Goal: Task Accomplishment & Management: Complete application form

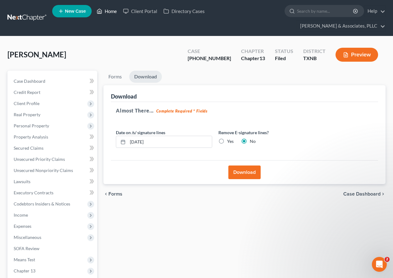
click at [110, 10] on link "Home" at bounding box center [106, 11] width 26 height 11
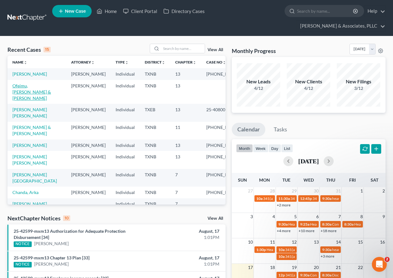
click at [27, 93] on link "Ofeimu, [PERSON_NAME] & [PERSON_NAME]" at bounding box center [31, 92] width 38 height 18
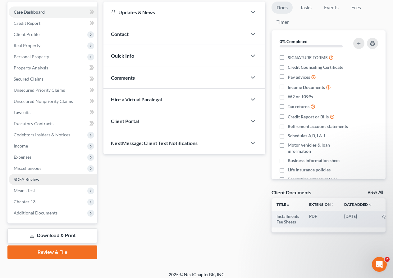
scroll to position [74, 0]
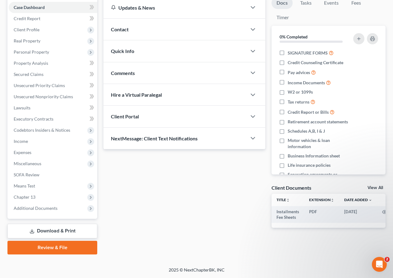
click at [56, 233] on link "Download & Print" at bounding box center [52, 231] width 90 height 15
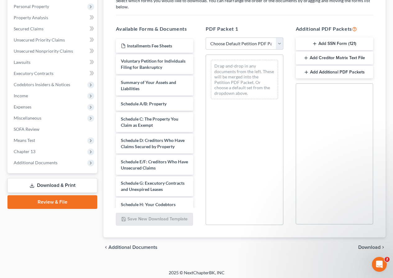
scroll to position [122, 0]
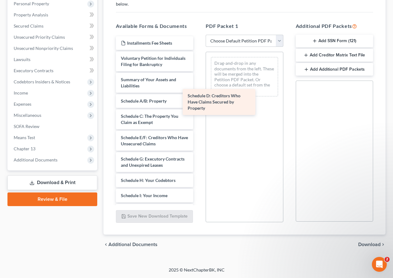
drag, startPoint x: 154, startPoint y: 155, endPoint x: 231, endPoint y: 96, distance: 97.3
click at [198, 96] on div "Schedule D: Creditors Who Have Claims Secured by Property Installments Fee Shee…" at bounding box center [154, 201] width 87 height 331
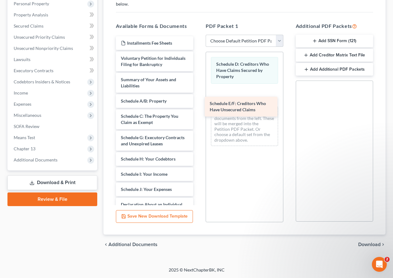
drag, startPoint x: 145, startPoint y: 148, endPoint x: 234, endPoint y: 107, distance: 97.5
click at [198, 107] on div "Schedule E/F: Creditors Who Have Unsecured Claims Installments Fee Sheets Volun…" at bounding box center [154, 191] width 87 height 310
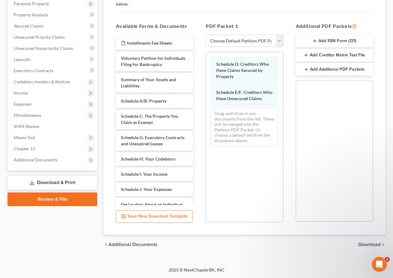
click at [361, 244] on span "Download" at bounding box center [369, 244] width 22 height 5
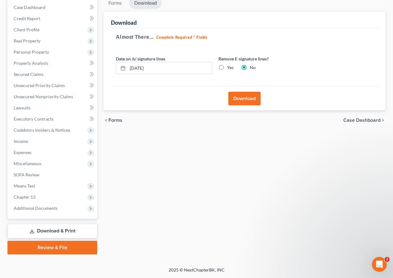
scroll to position [74, 0]
click at [244, 104] on button "Download" at bounding box center [244, 99] width 32 height 14
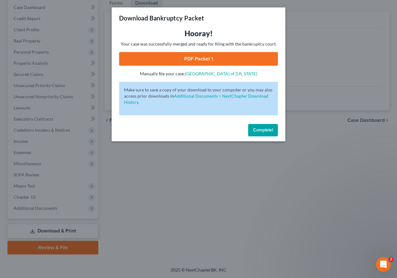
click at [190, 61] on link "PDF Packet 1" at bounding box center [198, 59] width 159 height 14
click at [250, 129] on button "Complete!" at bounding box center [263, 130] width 30 height 12
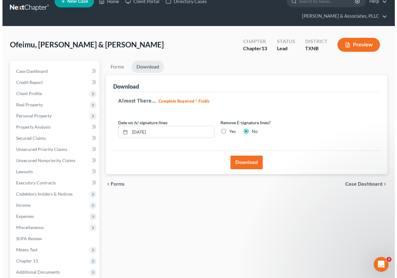
scroll to position [0, 0]
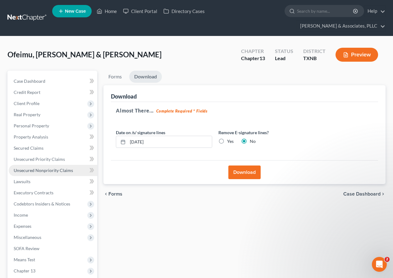
click at [39, 171] on span "Unsecured Nonpriority Claims" at bounding box center [43, 170] width 59 height 5
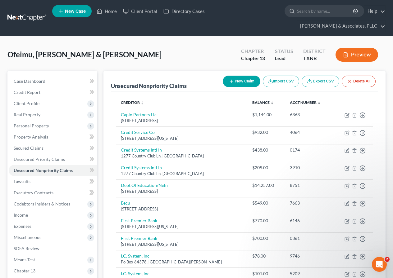
click at [248, 81] on button "New Claim" at bounding box center [242, 81] width 38 height 11
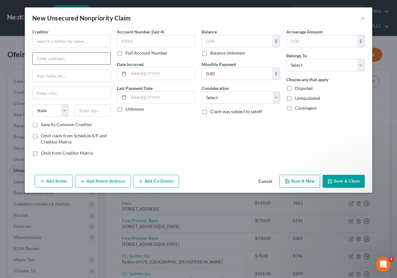
click at [48, 58] on input "text" at bounding box center [72, 59] width 78 height 12
paste input "[STREET_ADDRESS]"
type input "[STREET_ADDRESS]"
click at [52, 42] on input "text" at bounding box center [71, 41] width 79 height 12
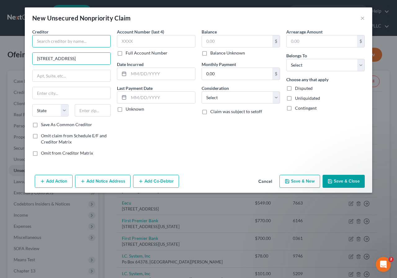
scroll to position [0, 0]
type input "[PERSON_NAME] & [PERSON_NAME]"
click at [90, 59] on input "[STREET_ADDRESS]" at bounding box center [72, 59] width 78 height 12
type input "[STREET_ADDRESS]"
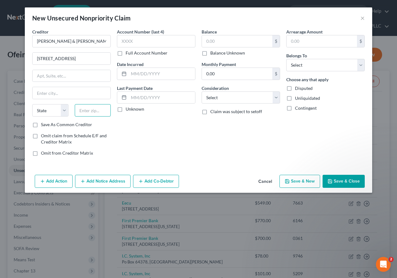
click at [87, 109] on input "text" at bounding box center [93, 110] width 36 height 12
type input "75019"
click at [91, 57] on input "[STREET_ADDRESS]" at bounding box center [72, 59] width 78 height 12
type input "Coppell"
select select "45"
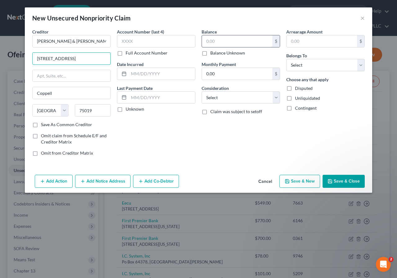
type input "[STREET_ADDRESS]"
drag, startPoint x: 207, startPoint y: 41, endPoint x: 204, endPoint y: 69, distance: 27.5
click at [207, 43] on input "text" at bounding box center [237, 41] width 70 height 12
type input "500"
click at [295, 88] on label "Disputed" at bounding box center [304, 88] width 18 height 6
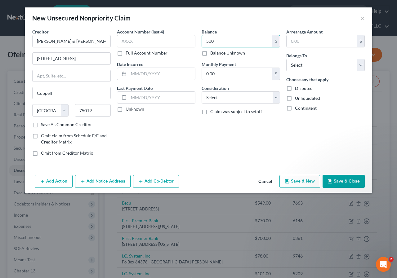
click at [298, 88] on input "Disputed" at bounding box center [300, 87] width 4 height 4
checkbox input "true"
drag, startPoint x: 345, startPoint y: 178, endPoint x: 252, endPoint y: 161, distance: 94.4
click at [344, 177] on button "Save & Close" at bounding box center [344, 181] width 42 height 13
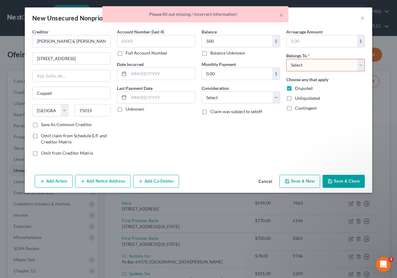
click at [360, 66] on select "Select Debtor 1 Only Debtor 2 Only Debtor 1 And Debtor 2 Only At Least One Of T…" at bounding box center [325, 65] width 79 height 12
select select "2"
click at [286, 59] on select "Select Debtor 1 Only Debtor 2 Only Debtor 1 And Debtor 2 Only At Least One Of T…" at bounding box center [325, 65] width 79 height 12
drag, startPoint x: 345, startPoint y: 182, endPoint x: 327, endPoint y: 179, distance: 18.0
click at [344, 182] on button "Save & Close" at bounding box center [344, 181] width 42 height 13
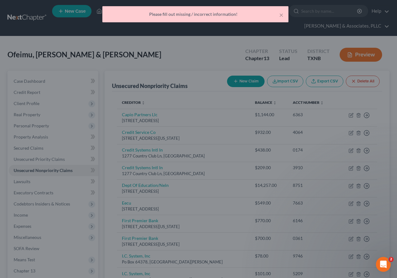
type input "500.00"
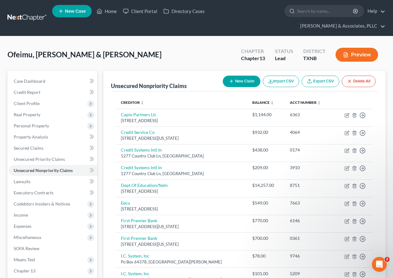
click at [240, 82] on button "New Claim" at bounding box center [242, 81] width 38 height 11
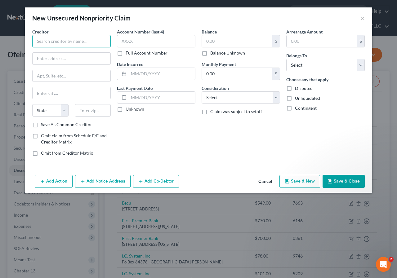
paste input "[GEOGRAPHIC_DATA][DEMOGRAPHIC_DATA] [STREET_ADDRESS][PERSON_NAME] [PHONE_NUMBER…"
type input "[GEOGRAPHIC_DATA][DEMOGRAPHIC_DATA] [STREET_ADDRESS][PERSON_NAME] [PHONE_NUMBER…"
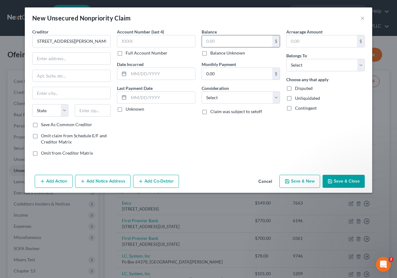
click at [207, 40] on input "text" at bounding box center [237, 41] width 70 height 12
type input "1,000"
click at [55, 60] on input "text" at bounding box center [72, 59] width 78 height 12
paste input "[GEOGRAPHIC_DATA][DEMOGRAPHIC_DATA] [STREET_ADDRESS][PERSON_NAME] [PHONE_NUMBER…"
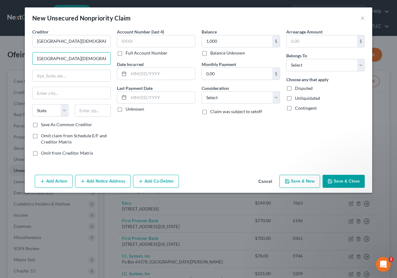
scroll to position [0, 95]
click at [36, 58] on input "[GEOGRAPHIC_DATA][DEMOGRAPHIC_DATA] [STREET_ADDRESS][PERSON_NAME] [PHONE_NUMBER…" at bounding box center [72, 59] width 78 height 12
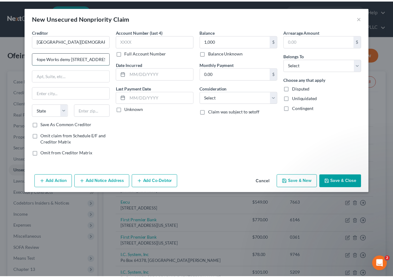
scroll to position [0, 0]
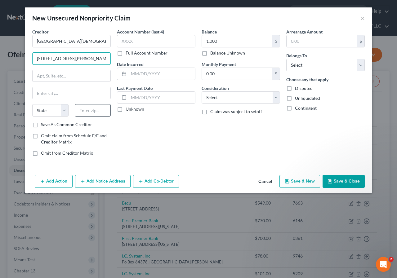
type input "[STREET_ADDRESS][PERSON_NAME]"
click at [87, 108] on input "text" at bounding box center [93, 110] width 36 height 12
type input "75254"
type input "[GEOGRAPHIC_DATA]"
select select "45"
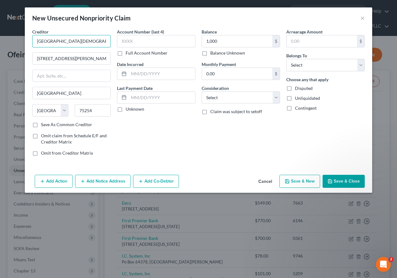
click at [85, 43] on input "[GEOGRAPHIC_DATA][DEMOGRAPHIC_DATA] [STREET_ADDRESS][PERSON_NAME] [PHONE_NUMBER…" at bounding box center [71, 41] width 79 height 12
click at [80, 42] on input "Hope Works [DEMOGRAPHIC_DATA] Ac" at bounding box center [71, 41] width 79 height 12
click at [340, 180] on button "Save & Close" at bounding box center [344, 181] width 42 height 13
type input "Hope Works [DEMOGRAPHIC_DATA]"
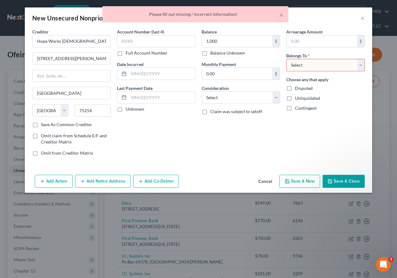
click at [360, 67] on select "Select Debtor 1 Only Debtor 2 Only Debtor 1 And Debtor 2 Only At Least One Of T…" at bounding box center [325, 65] width 79 height 12
select select "2"
click at [286, 59] on select "Select Debtor 1 Only Debtor 2 Only Debtor 1 And Debtor 2 Only At Least One Of T…" at bounding box center [325, 65] width 79 height 12
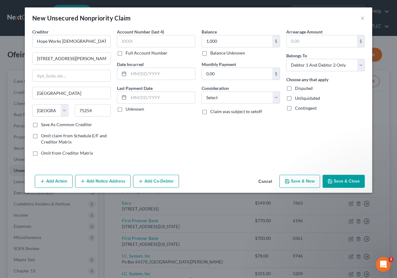
click at [344, 179] on button "Save & Close" at bounding box center [344, 181] width 42 height 13
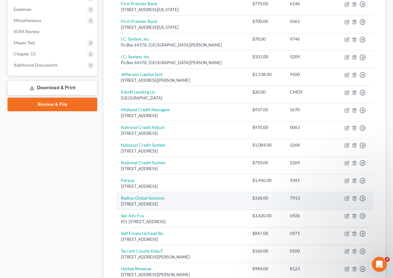
scroll to position [279, 0]
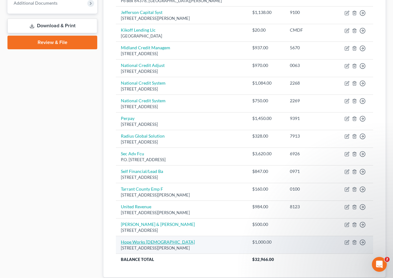
click at [148, 244] on link "Hope Works [DEMOGRAPHIC_DATA]" at bounding box center [158, 242] width 74 height 5
select select "45"
select select "2"
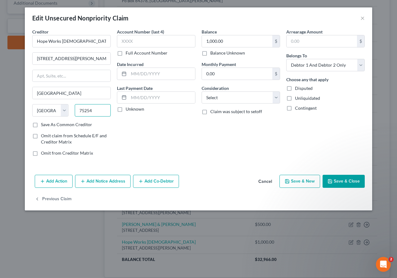
click at [105, 115] on input "75254" at bounding box center [93, 110] width 36 height 12
type input "76110"
click at [103, 75] on input "text" at bounding box center [72, 76] width 78 height 12
type input "[GEOGRAPHIC_DATA]"
click at [350, 180] on button "Save & Close" at bounding box center [344, 181] width 42 height 13
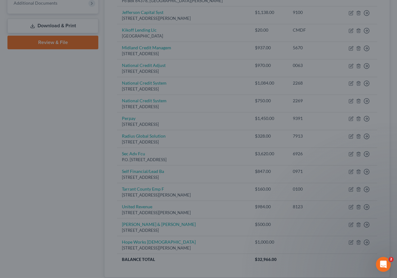
type input "0"
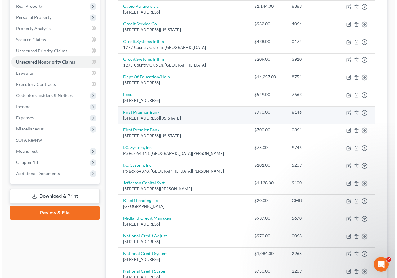
scroll to position [0, 0]
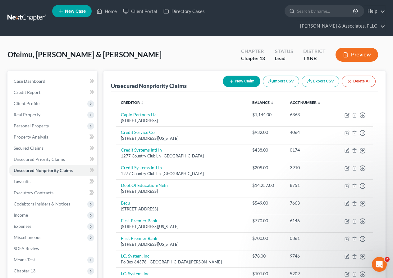
click at [240, 78] on button "New Claim" at bounding box center [242, 81] width 38 height 11
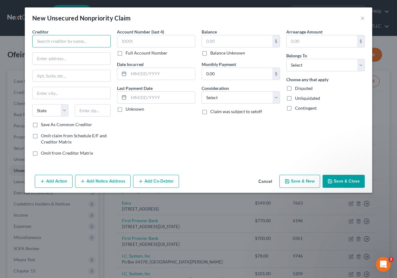
click at [75, 37] on input "text" at bounding box center [71, 41] width 79 height 12
paste input "[PERSON_NAME] personal loan-$3000 7710 Foxchase Arlington Tx"
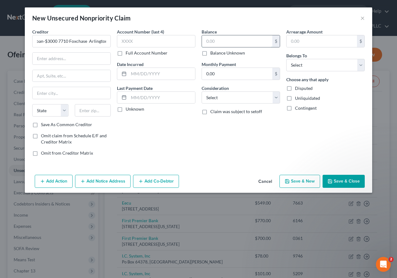
drag, startPoint x: 208, startPoint y: 41, endPoint x: 208, endPoint y: 47, distance: 5.9
click at [208, 42] on input "text" at bounding box center [237, 41] width 70 height 12
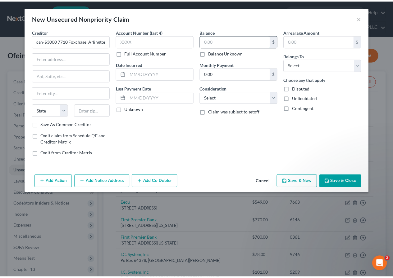
scroll to position [0, 0]
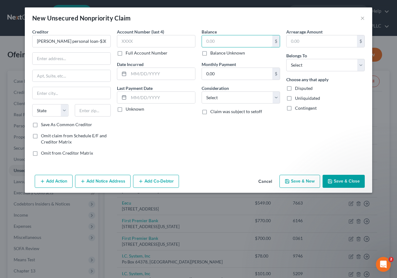
type input "[PERSON_NAME] personal loan-$3000 7710 Foxchase Arlington Tx"
type input "3,000"
click at [361, 68] on select "Select Debtor 1 Only Debtor 2 Only Debtor 1 And Debtor 2 Only At Least One Of T…" at bounding box center [325, 65] width 79 height 12
select select "2"
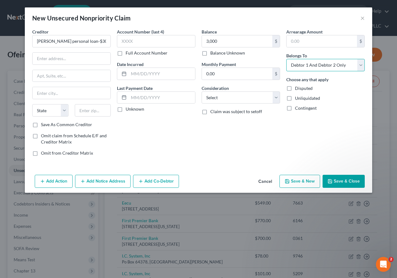
click at [286, 59] on select "Select Debtor 1 Only Debtor 2 Only Debtor 1 And Debtor 2 Only At Least One Of T…" at bounding box center [325, 65] width 79 height 12
click at [346, 180] on button "Save & Close" at bounding box center [344, 181] width 42 height 13
type input "3,000.00"
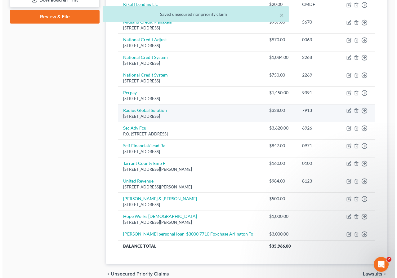
scroll to position [335, 0]
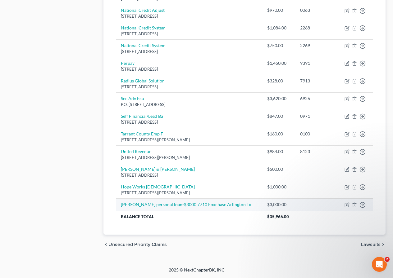
click at [166, 207] on td "[PERSON_NAME] personal loan-$3000 7710 Foxchase Arlington Tx" at bounding box center [189, 205] width 146 height 12
click at [145, 204] on link "[PERSON_NAME] personal loan-$3000 7710 Foxchase Arlington Tx" at bounding box center [186, 204] width 130 height 5
select select "2"
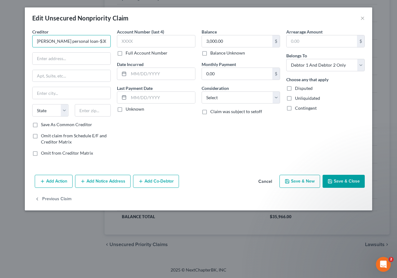
click at [66, 42] on input "[PERSON_NAME] personal loan-$3000 7710 Foxchase Arlington Tx" at bounding box center [71, 41] width 79 height 12
type input "[PERSON_NAME] 7710 Foxchase Arlington Tx"
click at [59, 59] on input "text" at bounding box center [72, 59] width 78 height 12
paste input "[PERSON_NAME] personal loan-$3000 7710 Foxchase Arlington Tx"
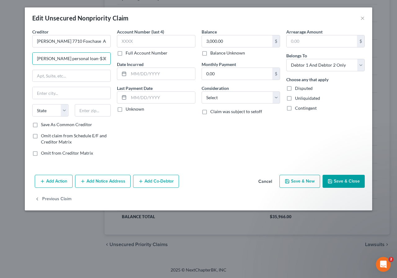
scroll to position [0, 55]
click at [82, 59] on input "[PERSON_NAME] personal loan-$3000 7710 Foxchase Arlington Tx" at bounding box center [72, 59] width 78 height 12
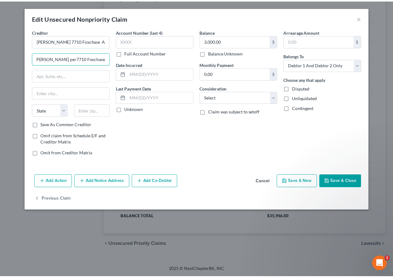
scroll to position [0, 0]
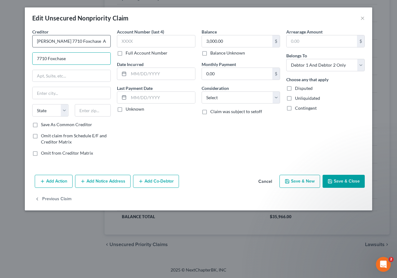
type input "7710 Foxchase"
click at [67, 41] on input "[PERSON_NAME] 7710 Foxchase Arlington Tx" at bounding box center [71, 41] width 79 height 12
click at [93, 109] on input "text" at bounding box center [93, 110] width 36 height 12
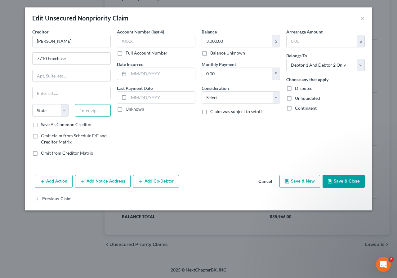
type input "[PERSON_NAME]"
type input "75254"
type input "[GEOGRAPHIC_DATA]"
select select "45"
click at [340, 180] on button "Save & Close" at bounding box center [344, 181] width 42 height 13
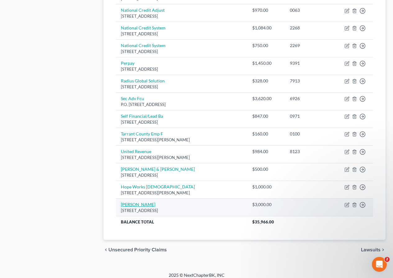
click at [139, 203] on link "[PERSON_NAME]" at bounding box center [138, 204] width 34 height 5
select select "45"
select select "2"
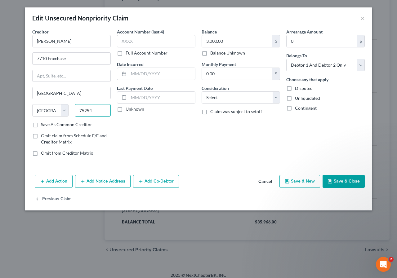
click at [102, 112] on input "75254" at bounding box center [93, 110] width 36 height 12
type input "76001"
click at [108, 94] on input "[GEOGRAPHIC_DATA]" at bounding box center [72, 93] width 78 height 12
type input "[GEOGRAPHIC_DATA]"
drag, startPoint x: 334, startPoint y: 179, endPoint x: 315, endPoint y: 176, distance: 19.5
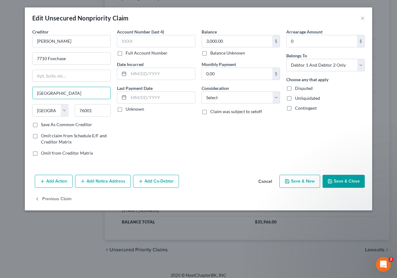
click at [334, 179] on button "Save & Close" at bounding box center [344, 181] width 42 height 13
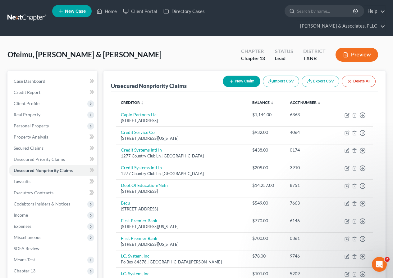
click at [232, 82] on icon "button" at bounding box center [231, 81] width 5 height 5
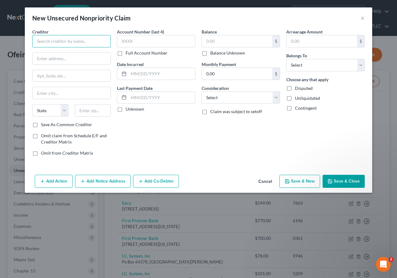
click at [76, 41] on input "text" at bounding box center [71, 41] width 79 height 12
paste input "Tarrant county [STREET_ADDRESS][PERSON_NAME]"
type input "Tarrant county [STREET_ADDRESS][PERSON_NAME]"
click at [96, 113] on input "text" at bounding box center [93, 110] width 36 height 12
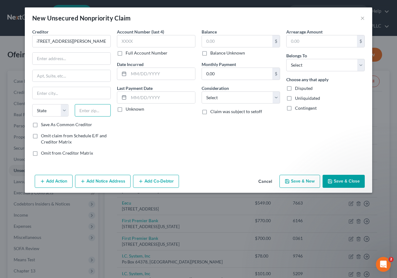
scroll to position [0, 0]
type input "76196"
click at [88, 81] on input "text" at bounding box center [72, 76] width 78 height 12
type input "[GEOGRAPHIC_DATA]"
select select "45"
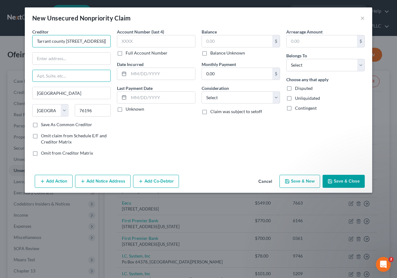
click at [86, 42] on input "Tarrant county [STREET_ADDRESS][PERSON_NAME]" at bounding box center [71, 41] width 79 height 12
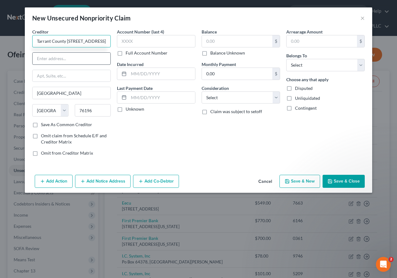
type input "Tarrant County [STREET_ADDRESS][PERSON_NAME]"
click at [38, 56] on input "text" at bounding box center [72, 59] width 78 height 12
paste input "Tarrant county [STREET_ADDRESS][PERSON_NAME]"
click at [76, 60] on input "Tarrant county [STREET_ADDRESS][PERSON_NAME]" at bounding box center [72, 59] width 78 height 12
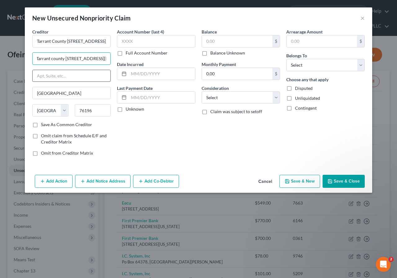
scroll to position [0, 0]
type input "[STREET_ADDRESS][PERSON_NAME]"
click at [66, 41] on input "Tarrant County [STREET_ADDRESS][PERSON_NAME]" at bounding box center [71, 41] width 79 height 12
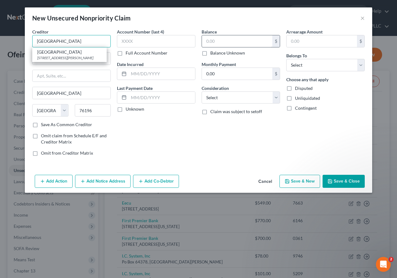
type input "[GEOGRAPHIC_DATA]"
drag, startPoint x: 206, startPoint y: 41, endPoint x: 206, endPoint y: 46, distance: 5.3
click at [206, 42] on input "text" at bounding box center [237, 41] width 70 height 12
type input "162.00"
click at [295, 89] on label "Disputed" at bounding box center [304, 88] width 18 height 6
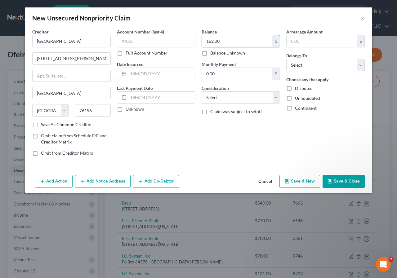
click at [298, 89] on input "Disputed" at bounding box center [300, 87] width 4 height 4
checkbox input "true"
click at [340, 179] on button "Save & Close" at bounding box center [344, 181] width 42 height 13
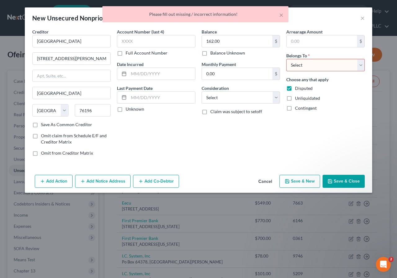
click at [363, 67] on select "Select Debtor 1 Only Debtor 2 Only Debtor 1 And Debtor 2 Only At Least One Of T…" at bounding box center [325, 65] width 79 height 12
select select "2"
click at [286, 59] on select "Select Debtor 1 Only Debtor 2 Only Debtor 1 And Debtor 2 Only At Least One Of T…" at bounding box center [325, 65] width 79 height 12
click at [343, 180] on button "Save & Close" at bounding box center [344, 181] width 42 height 13
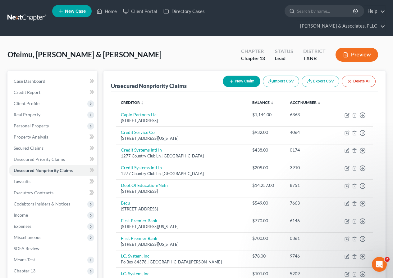
click at [229, 84] on icon "button" at bounding box center [231, 81] width 5 height 5
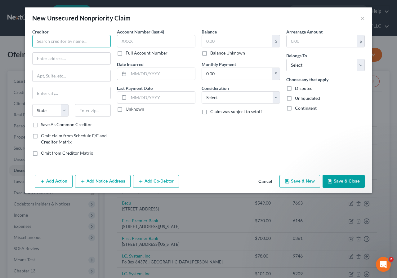
click at [57, 43] on input "text" at bounding box center [71, 41] width 79 height 12
paste input "[PERSON_NAME] [STREET_ADDRESS][PERSON_NAME]"
type input "[PERSON_NAME] [STREET_ADDRESS][PERSON_NAME]"
click at [84, 113] on input "text" at bounding box center [93, 110] width 36 height 12
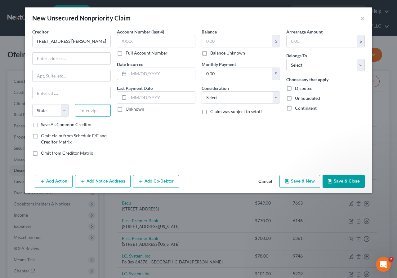
scroll to position [0, 0]
click at [56, 57] on input "text" at bounding box center [72, 59] width 78 height 12
paste input "[PERSON_NAME] [STREET_ADDRESS][PERSON_NAME]"
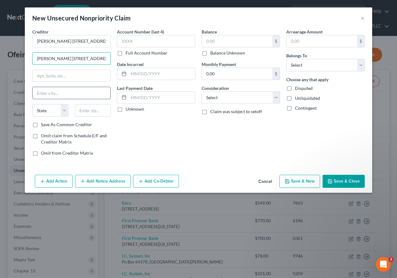
scroll to position [0, 42]
click at [46, 57] on input "[PERSON_NAME] [STREET_ADDRESS][PERSON_NAME]" at bounding box center [72, 59] width 78 height 12
type input "[STREET_ADDRESS]"
click at [93, 111] on input "text" at bounding box center [93, 110] width 36 height 12
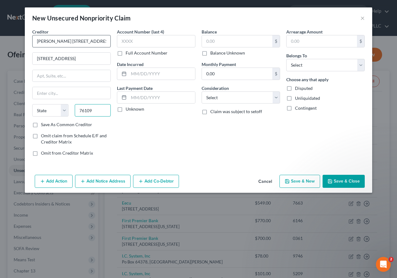
type input "76109"
click at [67, 40] on input "[PERSON_NAME] [STREET_ADDRESS][PERSON_NAME]" at bounding box center [71, 41] width 79 height 12
type input "[GEOGRAPHIC_DATA]"
select select "45"
click at [67, 58] on input "[STREET_ADDRESS]" at bounding box center [72, 59] width 78 height 12
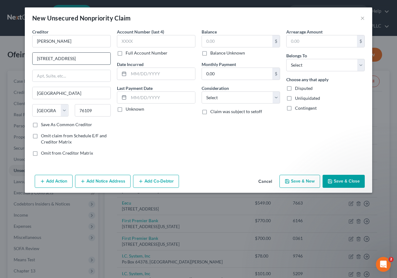
type input "[PERSON_NAME]"
paste input "[PERSON_NAME] [STREET_ADDRESS][PERSON_NAME]"
click at [43, 59] on input "[PERSON_NAME] [STREET_ADDRESS][PERSON_NAME][PERSON_NAME]" at bounding box center [72, 59] width 78 height 12
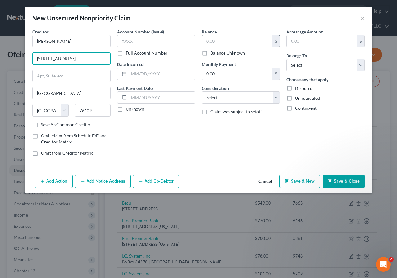
type input "[STREET_ADDRESS]"
click at [205, 40] on input "text" at bounding box center [237, 41] width 70 height 12
type input "500"
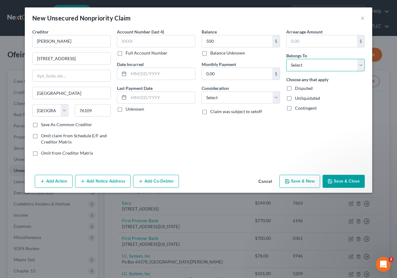
click at [359, 67] on select "Select Debtor 1 Only Debtor 2 Only Debtor 1 And Debtor 2 Only At Least One Of T…" at bounding box center [325, 65] width 79 height 12
select select "2"
click at [286, 59] on select "Select Debtor 1 Only Debtor 2 Only Debtor 1 And Debtor 2 Only At Least One Of T…" at bounding box center [325, 65] width 79 height 12
click at [342, 180] on button "Save & Close" at bounding box center [344, 181] width 42 height 13
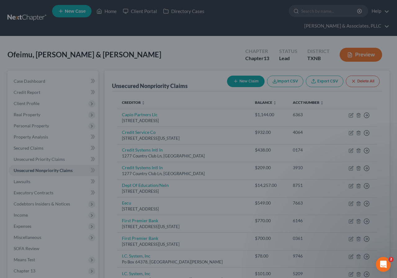
type input "500.00"
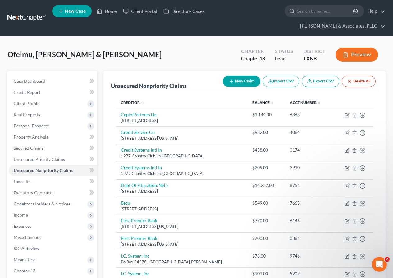
click at [233, 82] on button "New Claim" at bounding box center [242, 81] width 38 height 11
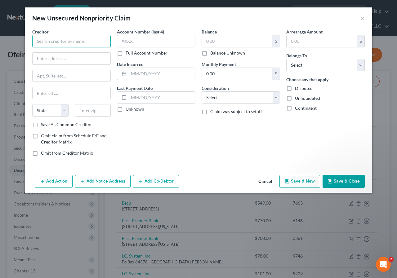
click at [76, 40] on input "text" at bounding box center [71, 41] width 79 height 12
paste input "[PERSON_NAME][GEOGRAPHIC_DATA][STREET_ADDRESS]"
type input "[PERSON_NAME][GEOGRAPHIC_DATA][STREET_ADDRESS]"
click at [90, 114] on input "text" at bounding box center [93, 110] width 36 height 12
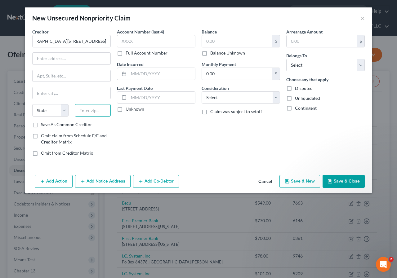
scroll to position [0, 0]
click at [55, 59] on input "text" at bounding box center [72, 59] width 78 height 12
paste input "[PERSON_NAME][GEOGRAPHIC_DATA][STREET_ADDRESS]"
type input "[PERSON_NAME][GEOGRAPHIC_DATA][STREET_ADDRESS]"
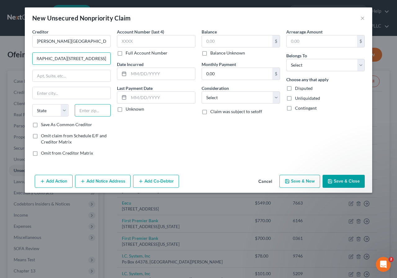
click at [89, 111] on input "text" at bounding box center [93, 110] width 36 height 12
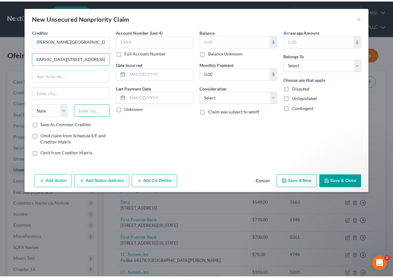
scroll to position [0, 0]
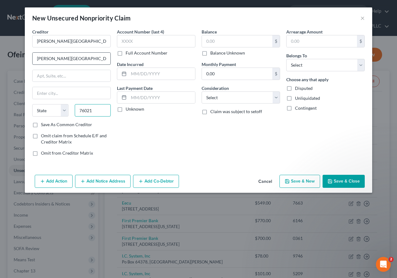
type input "76021"
type input "[GEOGRAPHIC_DATA]"
select select "45"
drag, startPoint x: 59, startPoint y: 59, endPoint x: 58, endPoint y: 68, distance: 9.0
click at [59, 60] on input "[PERSON_NAME][GEOGRAPHIC_DATA][STREET_ADDRESS]" at bounding box center [72, 59] width 78 height 12
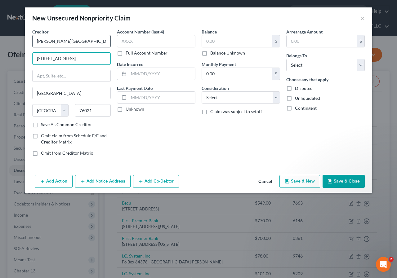
type input "[STREET_ADDRESS]"
click at [61, 42] on input "[PERSON_NAME][GEOGRAPHIC_DATA][STREET_ADDRESS]" at bounding box center [71, 41] width 79 height 12
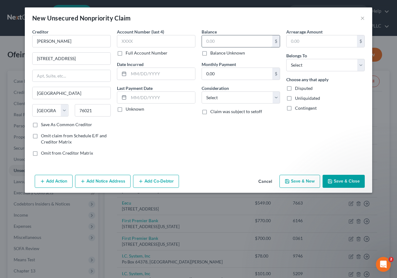
click at [208, 40] on input "text" at bounding box center [237, 41] width 70 height 12
type input "[PERSON_NAME]"
type input "500"
click at [361, 69] on select "Select Debtor 1 Only Debtor 2 Only Debtor 1 And Debtor 2 Only At Least One Of T…" at bounding box center [325, 65] width 79 height 12
select select "2"
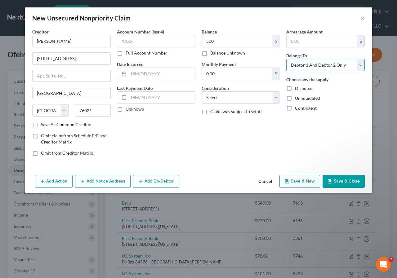
click at [286, 59] on select "Select Debtor 1 Only Debtor 2 Only Debtor 1 And Debtor 2 Only At Least One Of T…" at bounding box center [325, 65] width 79 height 12
click at [346, 179] on button "Save & Close" at bounding box center [344, 181] width 42 height 13
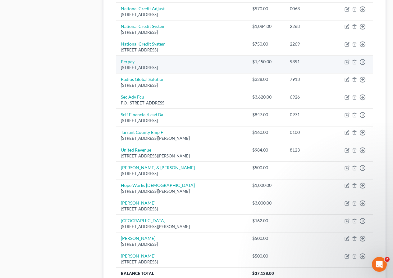
scroll to position [393, 0]
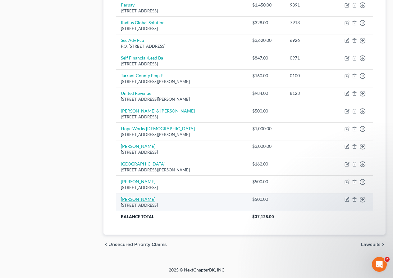
click at [135, 198] on link "[PERSON_NAME]" at bounding box center [138, 199] width 34 height 5
select select "45"
select select "2"
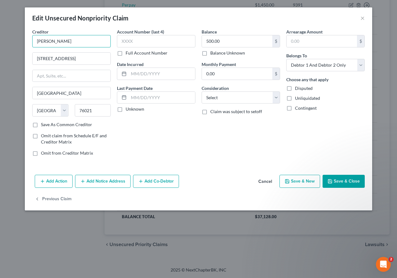
click at [37, 39] on input "[PERSON_NAME]" at bounding box center [71, 41] width 79 height 12
drag, startPoint x: 60, startPoint y: 41, endPoint x: 60, endPoint y: 48, distance: 6.8
click at [60, 42] on input "[PERSON_NAME], M.D." at bounding box center [71, 41] width 79 height 12
type input "[PERSON_NAME], M.D."
click at [341, 181] on button "Save & Close" at bounding box center [344, 181] width 42 height 13
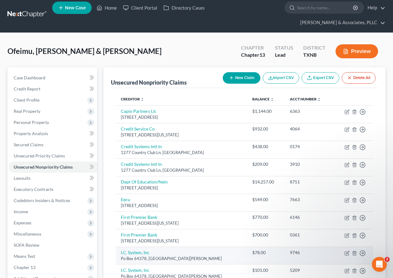
scroll to position [0, 0]
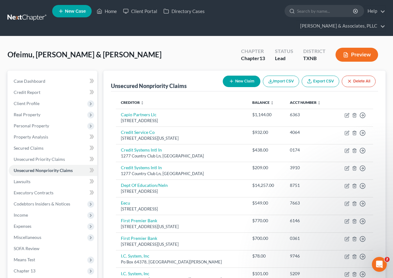
click at [232, 83] on icon "button" at bounding box center [231, 81] width 5 height 5
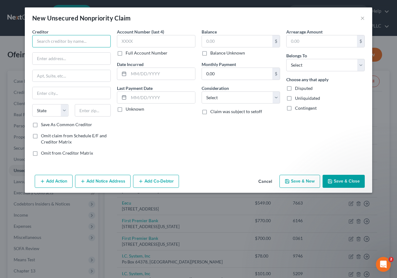
click at [40, 41] on input "text" at bounding box center [71, 41] width 79 height 12
type input "Reliant"
type input "P.O. Box 1088"
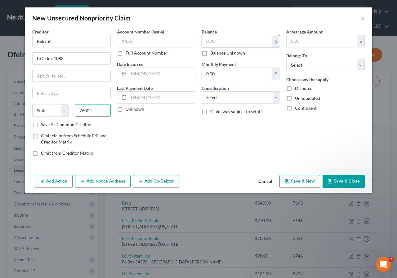
type input "76004"
click at [206, 38] on input "text" at bounding box center [237, 41] width 70 height 12
type input "[GEOGRAPHIC_DATA]"
select select "45"
type input "438"
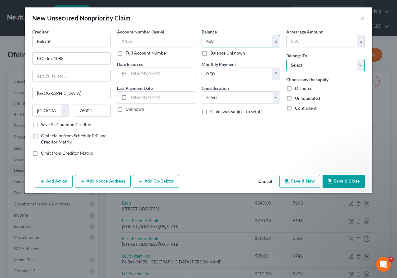
click at [361, 66] on select "Select Debtor 1 Only Debtor 2 Only Debtor 1 And Debtor 2 Only At Least One Of T…" at bounding box center [325, 65] width 79 height 12
select select "2"
click at [286, 59] on select "Select Debtor 1 Only Debtor 2 Only Debtor 1 And Debtor 2 Only At Least One Of T…" at bounding box center [325, 65] width 79 height 12
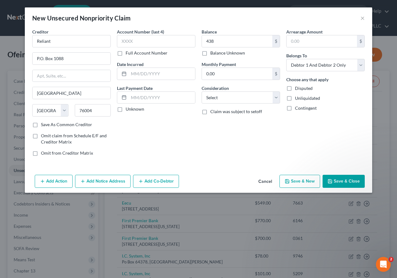
click at [344, 182] on button "Save & Close" at bounding box center [344, 181] width 42 height 13
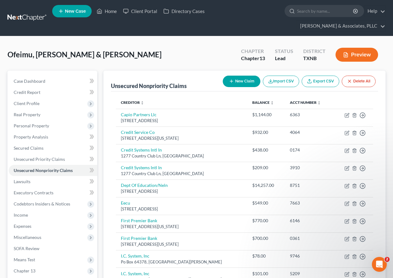
click at [242, 84] on button "New Claim" at bounding box center [242, 81] width 38 height 11
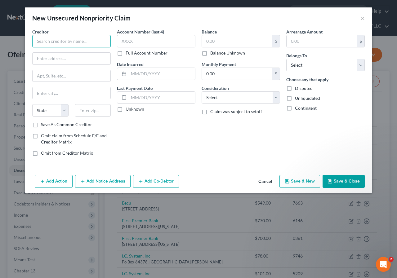
click at [72, 41] on input "text" at bounding box center [71, 41] width 79 height 12
type input "Lendbuzz"
type input "[STREET_ADDRESS]"
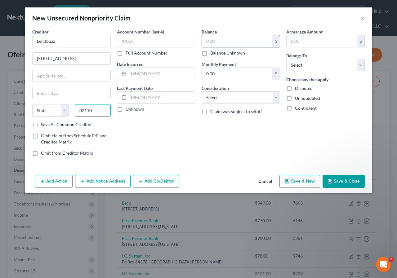
type input "02110"
click at [205, 39] on input "text" at bounding box center [237, 41] width 70 height 12
type input "[GEOGRAPHIC_DATA]"
select select "22"
type input "28,340.00"
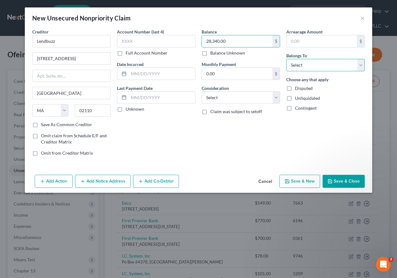
click at [361, 68] on select "Select Debtor 1 Only Debtor 2 Only Debtor 1 And Debtor 2 Only At Least One Of T…" at bounding box center [325, 65] width 79 height 12
select select "2"
click at [286, 59] on select "Select Debtor 1 Only Debtor 2 Only Debtor 1 And Debtor 2 Only At Least One Of T…" at bounding box center [325, 65] width 79 height 12
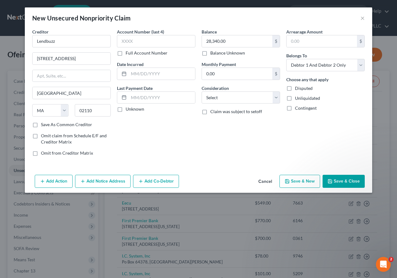
click at [345, 181] on button "Save & Close" at bounding box center [344, 181] width 42 height 13
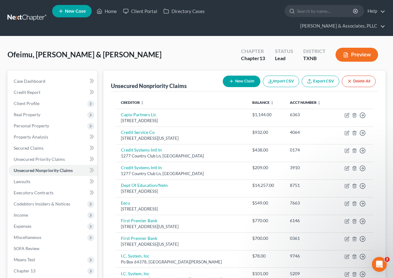
click at [241, 84] on button "New Claim" at bounding box center [242, 81] width 38 height 11
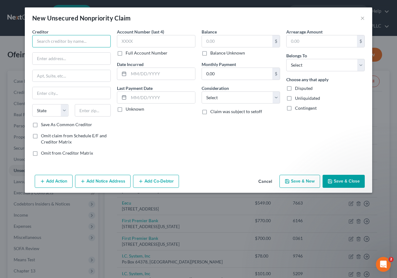
click at [56, 44] on input "text" at bounding box center [71, 41] width 79 height 12
type input "Secure Credit"
type input "[STREET_ADDRESS]"
type input "29681"
type input "[GEOGRAPHIC_DATA]"
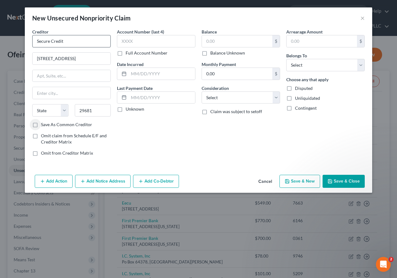
select select "42"
click at [202, 40] on div "$" at bounding box center [241, 41] width 79 height 12
click at [205, 39] on input "text" at bounding box center [237, 41] width 70 height 12
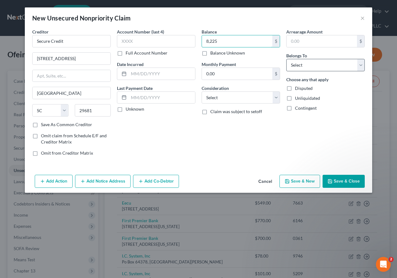
type input "8,225"
click at [361, 66] on select "Select Debtor 1 Only Debtor 2 Only Debtor 1 And Debtor 2 Only At Least One Of T…" at bounding box center [325, 65] width 79 height 12
select select "2"
click at [286, 59] on select "Select Debtor 1 Only Debtor 2 Only Debtor 1 And Debtor 2 Only At Least One Of T…" at bounding box center [325, 65] width 79 height 12
click at [342, 180] on button "Save & Close" at bounding box center [344, 181] width 42 height 13
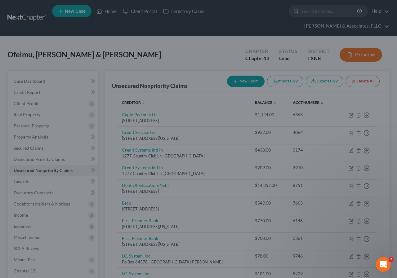
type input "8,225.00"
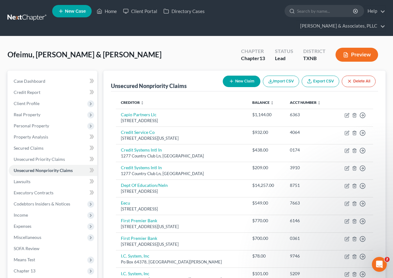
click at [230, 82] on icon "button" at bounding box center [231, 81] width 5 height 5
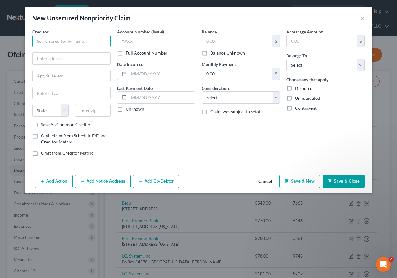
click at [50, 43] on input "text" at bounding box center [71, 41] width 79 height 12
type input "Cap One"
type input "P.O. Box 259407"
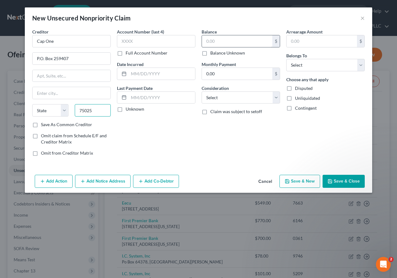
type input "75025"
click at [208, 40] on input "text" at bounding box center [237, 41] width 70 height 12
type input "Plano"
select select "45"
type input "327"
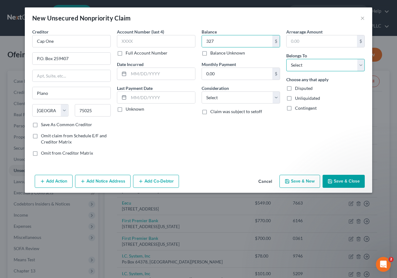
click at [361, 67] on select "Select Debtor 1 Only Debtor 2 Only Debtor 1 And Debtor 2 Only At Least One Of T…" at bounding box center [325, 65] width 79 height 12
select select "2"
click at [286, 59] on select "Select Debtor 1 Only Debtor 2 Only Debtor 1 And Debtor 2 Only At Least One Of T…" at bounding box center [325, 65] width 79 height 12
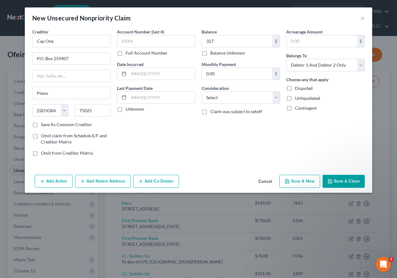
click at [343, 179] on button "Save & Close" at bounding box center [344, 181] width 42 height 13
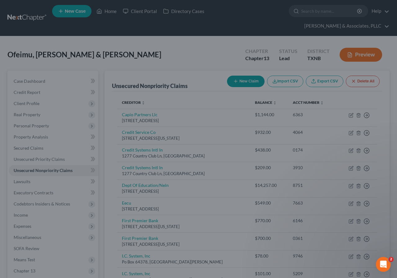
type input "327.00"
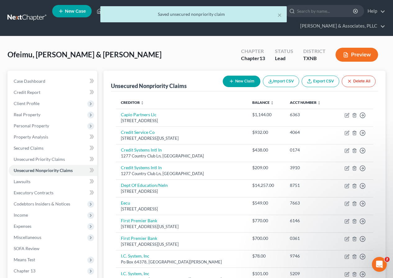
click at [239, 82] on button "New Claim" at bounding box center [242, 81] width 38 height 11
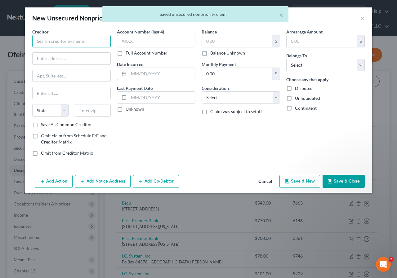
click at [62, 40] on input "text" at bounding box center [71, 41] width 79 height 12
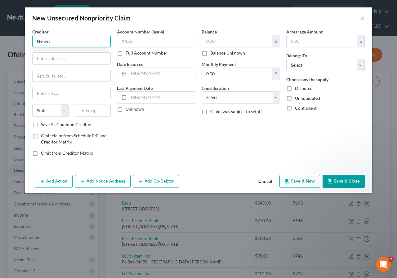
type input "Nelnet"
type input "[STREET_ADDRESS]"
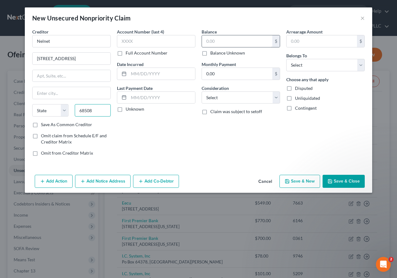
type input "68508"
click at [220, 41] on input "text" at bounding box center [237, 41] width 70 height 12
type input "Lincoln"
select select "30"
type input "7,500.00"
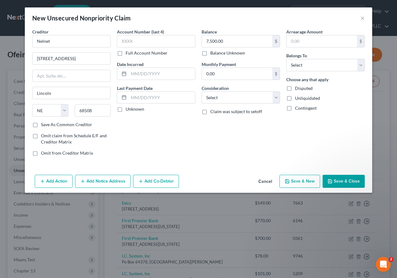
click at [339, 178] on button "Save & Close" at bounding box center [344, 181] width 42 height 13
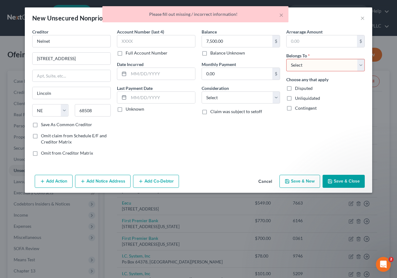
click at [360, 68] on select "Select Debtor 1 Only Debtor 2 Only Debtor 1 And Debtor 2 Only At Least One Of T…" at bounding box center [325, 65] width 79 height 12
select select "2"
click at [286, 59] on select "Select Debtor 1 Only Debtor 2 Only Debtor 1 And Debtor 2 Only At Least One Of T…" at bounding box center [325, 65] width 79 height 12
click at [341, 180] on button "Save & Close" at bounding box center [344, 181] width 42 height 13
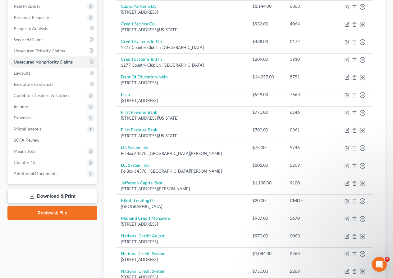
scroll to position [109, 0]
click at [53, 196] on link "Download & Print" at bounding box center [52, 196] width 90 height 15
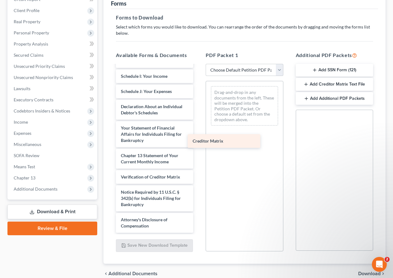
scroll to position [182, 0]
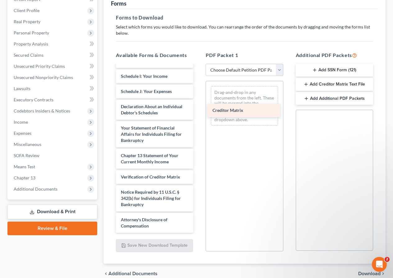
drag, startPoint x: 142, startPoint y: 164, endPoint x: 233, endPoint y: 112, distance: 105.1
click at [198, 112] on div "Creditor Matrix Installments Fee Sheets Voluntary Petition for Individuals Fili…" at bounding box center [154, 64] width 87 height 338
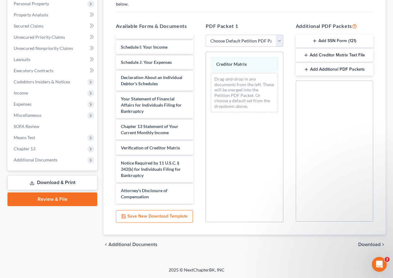
click at [371, 242] on span "Download" at bounding box center [369, 244] width 22 height 5
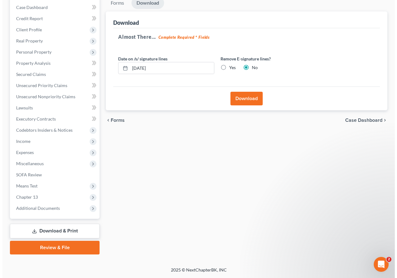
scroll to position [74, 0]
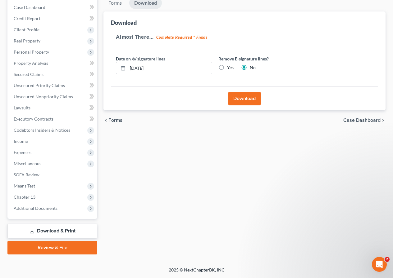
click at [243, 103] on button "Download" at bounding box center [244, 99] width 32 height 14
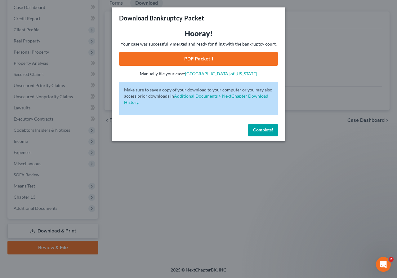
click at [188, 62] on link "PDF Packet 1" at bounding box center [198, 59] width 159 height 14
click at [259, 129] on span "Complete!" at bounding box center [263, 130] width 20 height 5
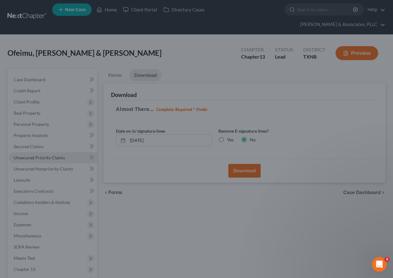
scroll to position [0, 0]
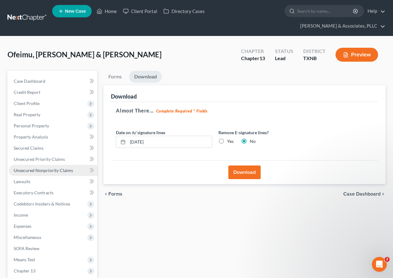
click at [46, 171] on span "Unsecured Nonpriority Claims" at bounding box center [43, 170] width 59 height 5
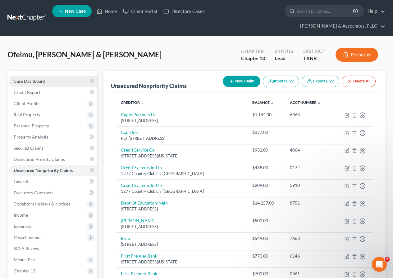
click at [30, 79] on span "Case Dashboard" at bounding box center [30, 81] width 32 height 5
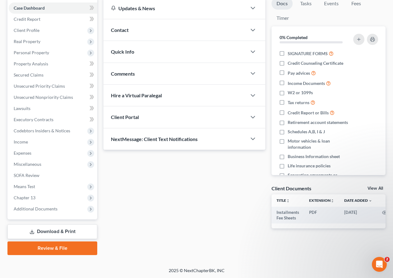
scroll to position [74, 0]
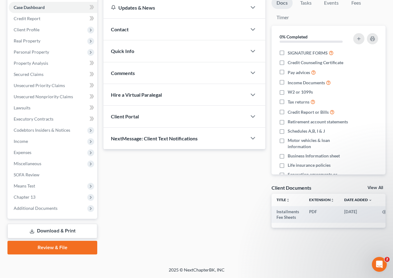
click at [54, 249] on link "Review & File" at bounding box center [52, 248] width 90 height 14
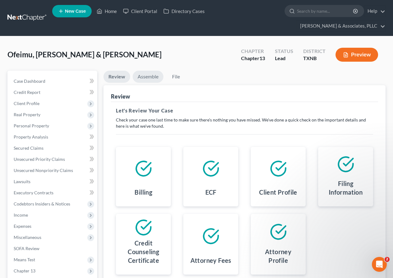
click at [145, 77] on link "Assemble" at bounding box center [148, 77] width 31 height 12
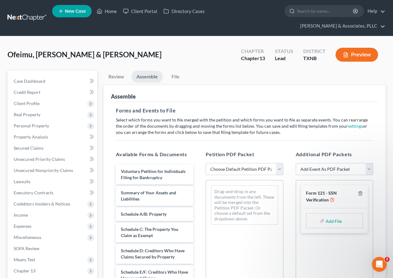
click at [281, 171] on select "Choose Default Petition PDF Packet Complete Bankruptcy Petition (all forms and …" at bounding box center [243, 169] width 77 height 12
select select "2"
click at [205, 163] on select "Choose Default Petition PDF Packet Complete Bankruptcy Petition (all forms and …" at bounding box center [243, 169] width 77 height 12
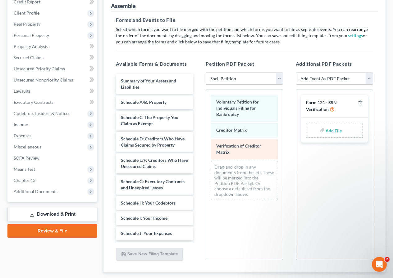
scroll to position [128, 0]
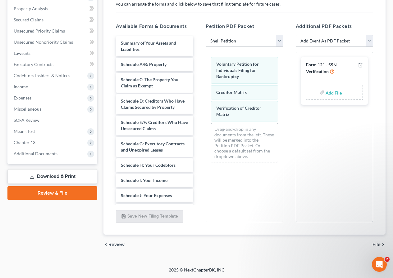
click at [374, 243] on span "File" at bounding box center [376, 244] width 8 height 5
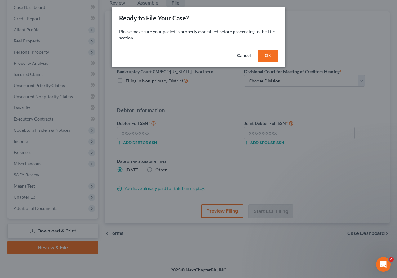
click at [263, 56] on button "OK" at bounding box center [268, 56] width 20 height 12
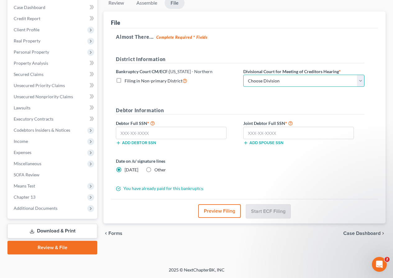
click at [361, 83] on select "Choose Division [PERSON_NAME] [GEOGRAPHIC_DATA] [GEOGRAPHIC_DATA] [GEOGRAPHIC_D…" at bounding box center [303, 81] width 121 height 12
select select "3"
click at [243, 75] on select "Choose Division [PERSON_NAME] [GEOGRAPHIC_DATA] [GEOGRAPHIC_DATA] [GEOGRAPHIC_D…" at bounding box center [303, 81] width 121 height 12
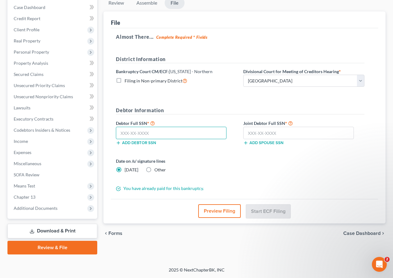
click at [167, 133] on input "text" at bounding box center [171, 133] width 110 height 12
type input "822-57-3335"
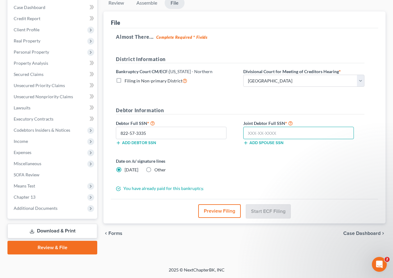
click at [250, 133] on input "text" at bounding box center [298, 133] width 110 height 12
type input "459-27-1950"
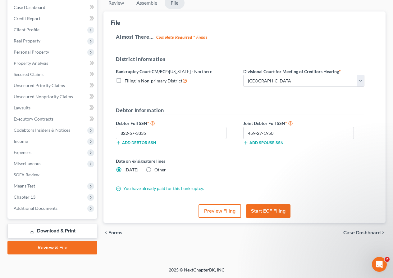
click at [268, 213] on button "Start ECF Filing" at bounding box center [268, 212] width 44 height 14
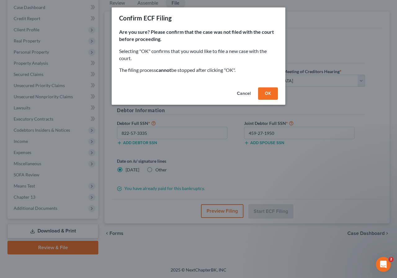
click at [269, 95] on button "OK" at bounding box center [268, 94] width 20 height 12
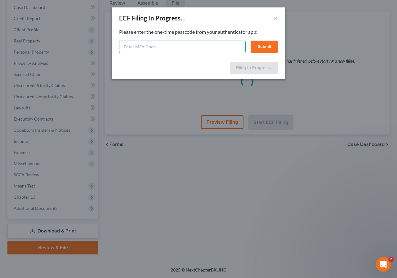
click at [196, 48] on input "text" at bounding box center [182, 47] width 127 height 12
paste input "72xa-aar7-xlia-m4fy"
type input "72xa-aar7-xlia-m4fy"
click at [265, 45] on button "Submit" at bounding box center [264, 47] width 27 height 12
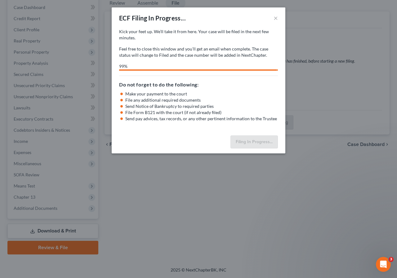
select select "3"
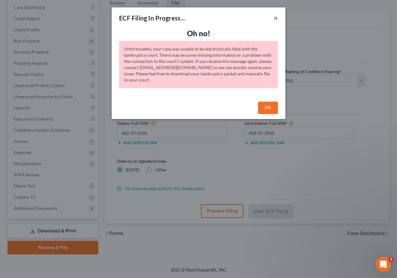
click at [273, 19] on div "ECF Filing In Progress... ×" at bounding box center [199, 17] width 174 height 21
click at [261, 110] on button "OK" at bounding box center [268, 108] width 20 height 12
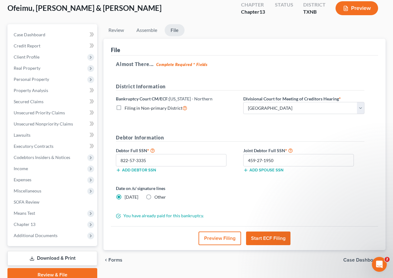
scroll to position [0, 0]
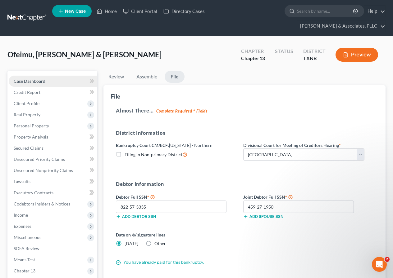
click at [34, 81] on span "Case Dashboard" at bounding box center [30, 81] width 32 height 5
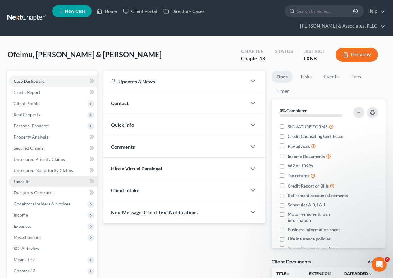
scroll to position [74, 0]
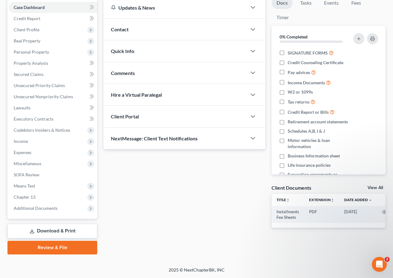
click at [58, 233] on link "Download & Print" at bounding box center [52, 231] width 90 height 15
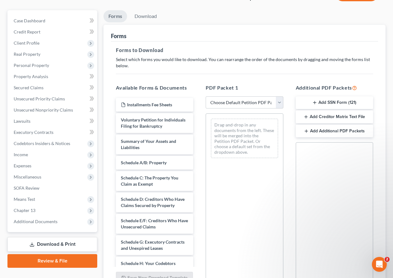
scroll to position [62, 0]
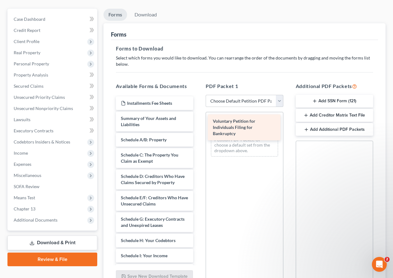
drag, startPoint x: 136, startPoint y: 127, endPoint x: 228, endPoint y: 129, distance: 91.9
click at [198, 129] on div "Voluntary Petition for Individuals Filing for Bankruptcy Installments Fee Sheet…" at bounding box center [154, 262] width 87 height 331
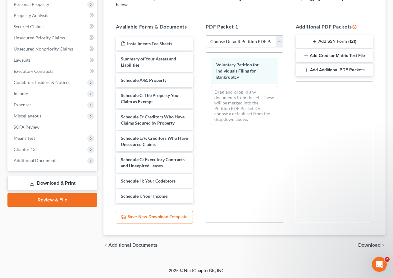
scroll to position [122, 0]
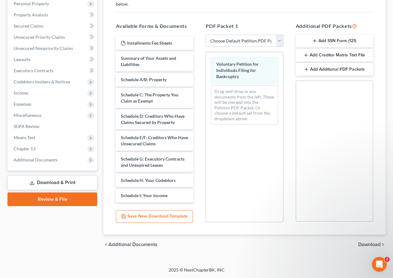
click at [362, 245] on span "Download" at bounding box center [369, 244] width 22 height 5
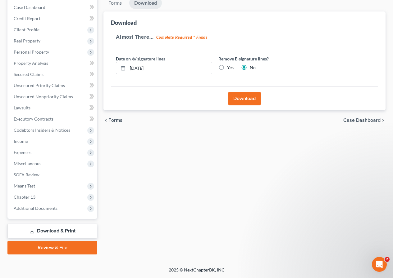
click at [244, 99] on button "Download" at bounding box center [244, 99] width 32 height 14
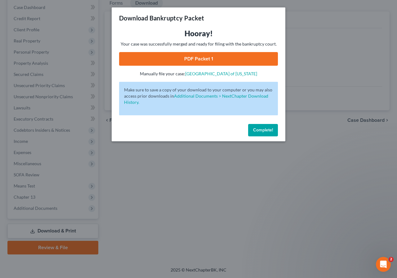
click at [195, 62] on link "PDF Packet 1" at bounding box center [198, 59] width 159 height 14
click at [261, 132] on span "Complete!" at bounding box center [263, 130] width 20 height 5
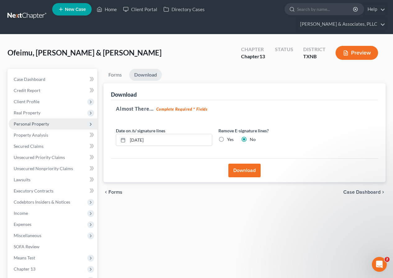
scroll to position [0, 0]
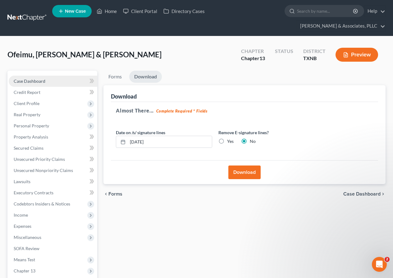
click at [41, 81] on span "Case Dashboard" at bounding box center [30, 81] width 32 height 5
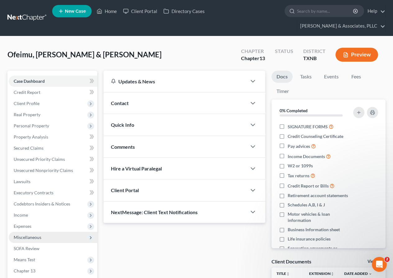
scroll to position [74, 0]
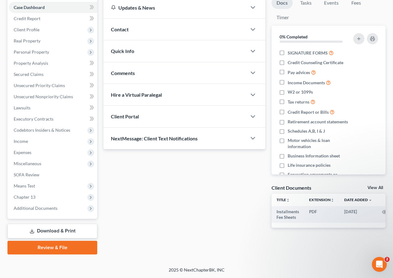
click at [53, 230] on link "Download & Print" at bounding box center [52, 231] width 90 height 15
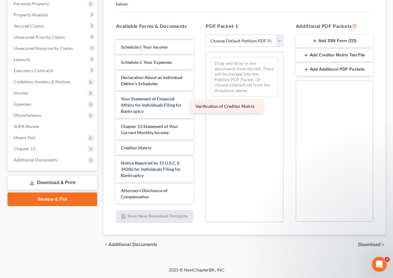
scroll to position [182, 0]
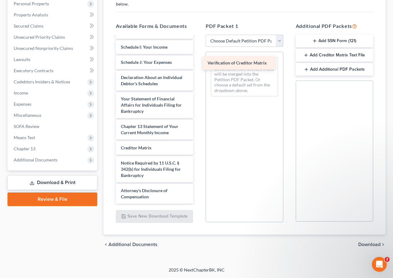
drag, startPoint x: 149, startPoint y: 151, endPoint x: 236, endPoint y: 65, distance: 122.5
click at [198, 65] on div "Verification of Creditor Matrix Installments Fee Sheets Voluntary Petition for …" at bounding box center [154, 35] width 87 height 338
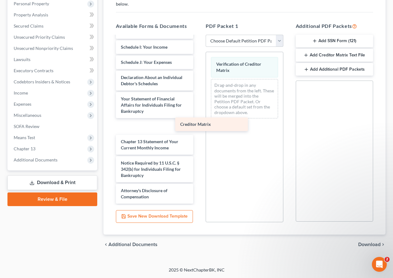
scroll to position [167, 0]
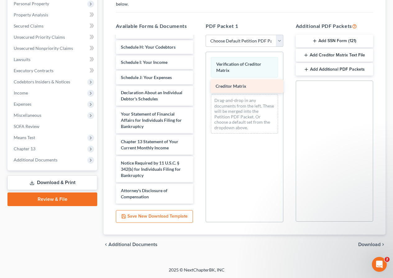
drag, startPoint x: 138, startPoint y: 150, endPoint x: 233, endPoint y: 88, distance: 113.0
click at [198, 88] on div "Creditor Matrix Installments Fee Sheets Voluntary Petition for Individuals Fili…" at bounding box center [154, 42] width 87 height 322
drag, startPoint x: 359, startPoint y: 211, endPoint x: 361, endPoint y: 244, distance: 32.6
click at [368, 244] on span "Download" at bounding box center [369, 244] width 22 height 5
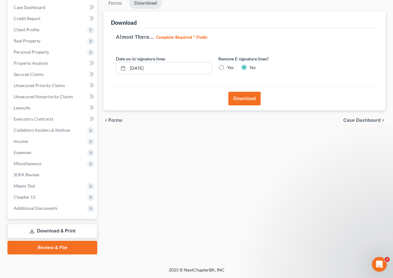
scroll to position [74, 0]
click at [245, 100] on button "Download" at bounding box center [244, 99] width 32 height 14
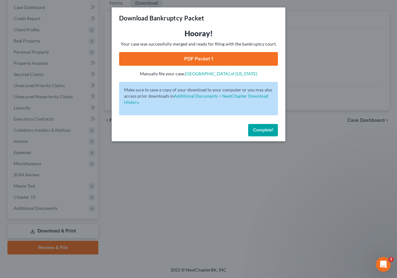
click at [191, 60] on link "PDF Packet 1" at bounding box center [198, 59] width 159 height 14
click at [256, 128] on span "Complete!" at bounding box center [263, 130] width 20 height 5
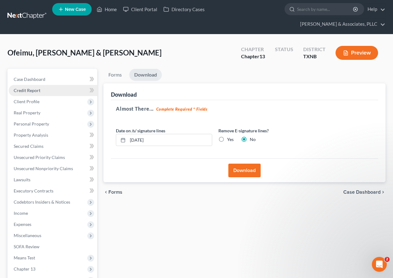
scroll to position [0, 0]
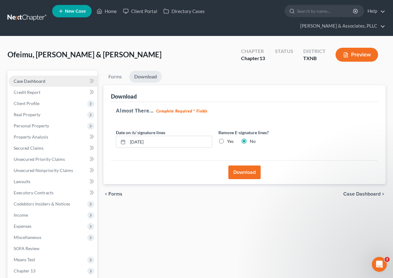
click at [42, 81] on span "Case Dashboard" at bounding box center [30, 81] width 32 height 5
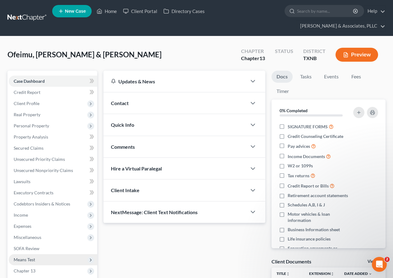
scroll to position [74, 0]
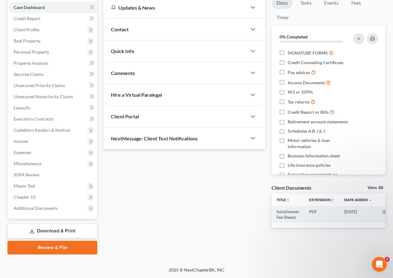
click at [57, 227] on link "Download & Print" at bounding box center [52, 231] width 90 height 15
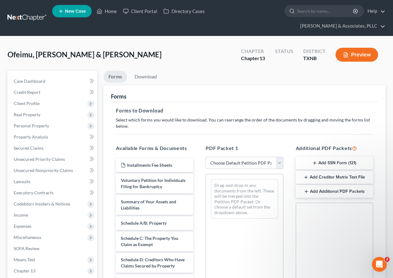
click at [335, 162] on button "Add SSN Form (121)" at bounding box center [333, 163] width 77 height 13
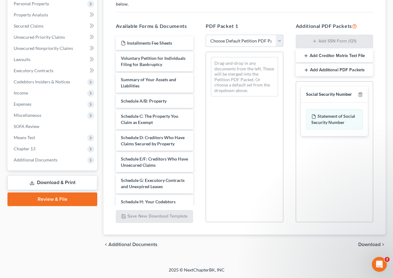
click at [365, 244] on span "Download" at bounding box center [369, 244] width 22 height 5
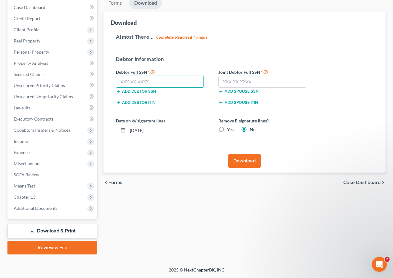
click at [169, 84] on input "text" at bounding box center [160, 82] width 88 height 12
type input "822-57-3335"
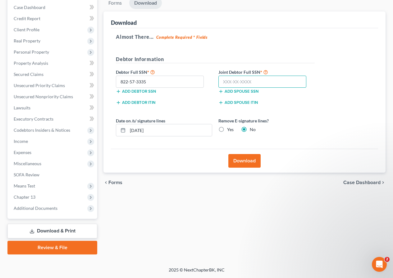
click at [225, 83] on input "text" at bounding box center [262, 82] width 88 height 12
type input "459-27-1950"
click at [246, 161] on button "Download" at bounding box center [244, 161] width 32 height 14
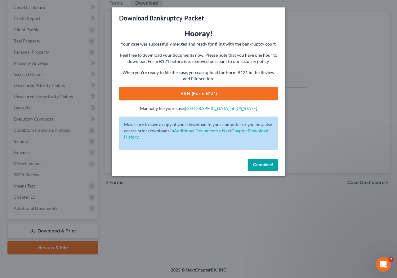
click at [195, 95] on link "SSN (Form B121)" at bounding box center [198, 94] width 159 height 14
click at [261, 164] on span "Complete!" at bounding box center [263, 164] width 20 height 5
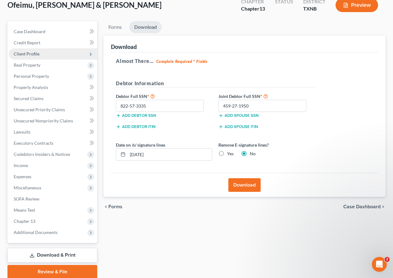
scroll to position [0, 0]
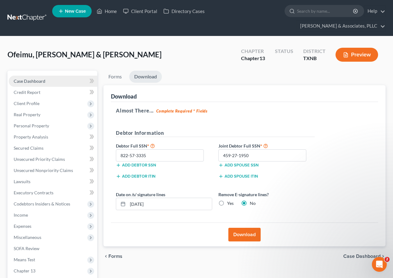
click at [45, 79] on link "Case Dashboard" at bounding box center [53, 81] width 88 height 11
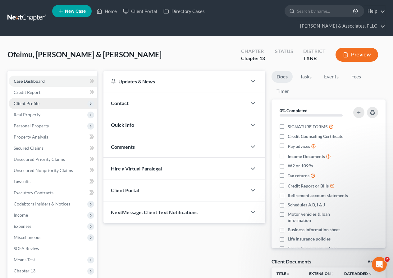
click at [36, 103] on span "Client Profile" at bounding box center [27, 103] width 26 height 5
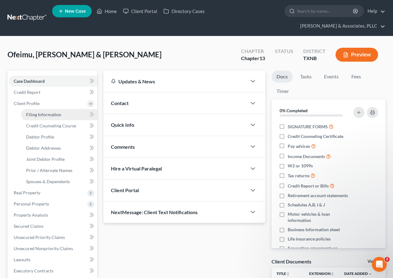
click at [41, 112] on span "Filing Information" at bounding box center [43, 114] width 35 height 5
select select "1"
select select "3"
select select "45"
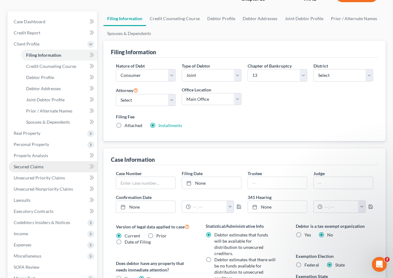
scroll to position [62, 0]
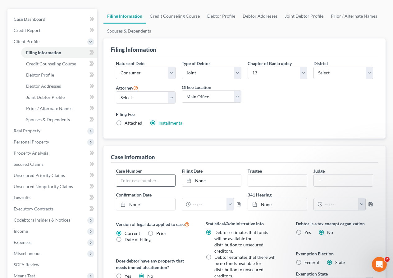
click at [152, 181] on input "text" at bounding box center [145, 181] width 59 height 12
type input "25-43046"
click at [201, 181] on link "None" at bounding box center [211, 181] width 59 height 12
type input "[DATE]"
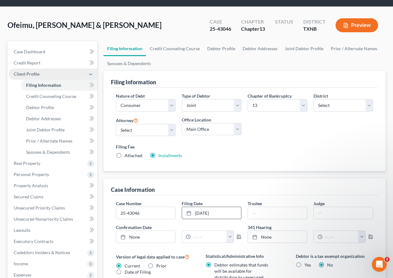
scroll to position [0, 0]
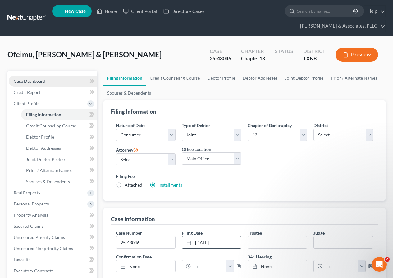
click at [39, 78] on link "Case Dashboard" at bounding box center [53, 81] width 88 height 11
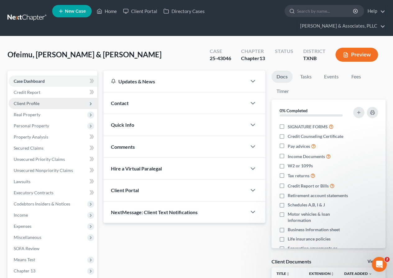
click at [41, 103] on span "Client Profile" at bounding box center [53, 103] width 88 height 11
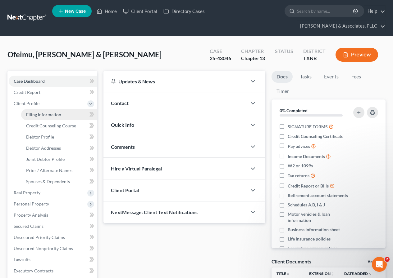
click at [51, 113] on span "Filing Information" at bounding box center [43, 114] width 35 height 5
select select "1"
select select "3"
select select "78"
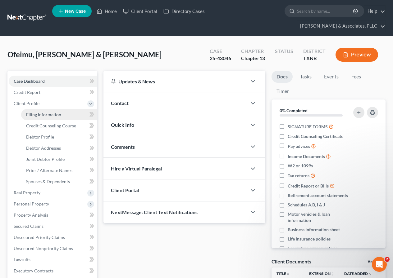
select select "0"
select select "45"
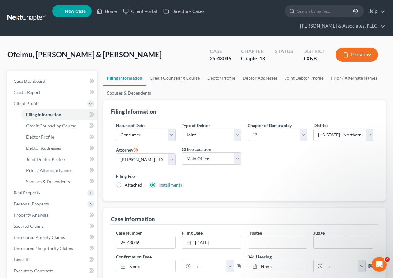
click at [124, 183] on label "Attached" at bounding box center [133, 185] width 18 height 6
click at [127, 183] on input "Attached" at bounding box center [129, 184] width 4 height 4
radio input "true"
click at [158, 186] on label "Installments Installments" at bounding box center [170, 185] width 24 height 6
click at [161, 186] on input "Installments Installments" at bounding box center [163, 184] width 4 height 4
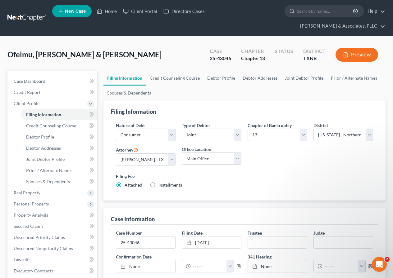
radio input "true"
radio input "false"
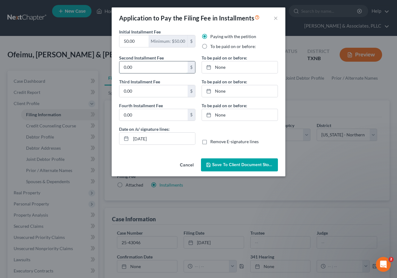
click at [122, 70] on input "0.00" at bounding box center [153, 67] width 68 height 12
type input "88"
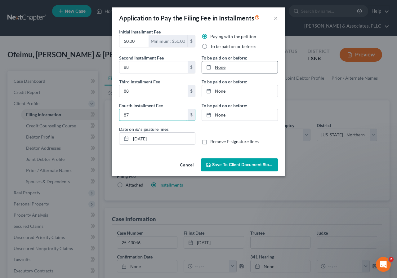
type input "87"
click at [219, 67] on link "None" at bounding box center [240, 67] width 76 height 12
type input "[DATE]"
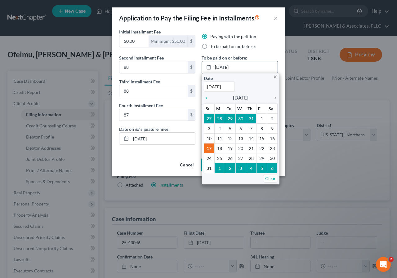
click at [274, 99] on icon "chevron_right" at bounding box center [274, 98] width 8 height 5
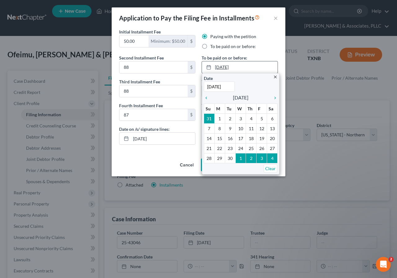
click at [227, 64] on link "[DATE]" at bounding box center [240, 67] width 76 height 12
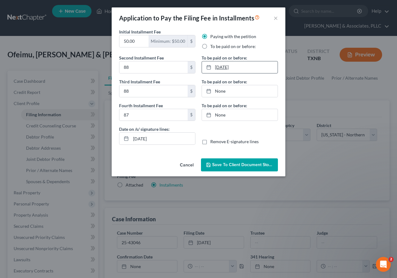
click at [224, 65] on link "[DATE]" at bounding box center [240, 67] width 76 height 12
click at [219, 91] on link "None" at bounding box center [240, 91] width 76 height 12
type input "[DATE]"
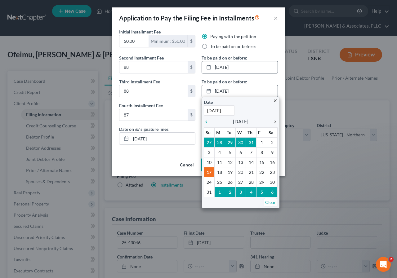
click at [275, 121] on icon "chevron_right" at bounding box center [274, 121] width 8 height 5
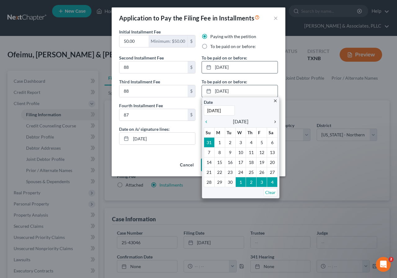
click at [275, 121] on icon "chevron_right" at bounding box center [274, 121] width 8 height 5
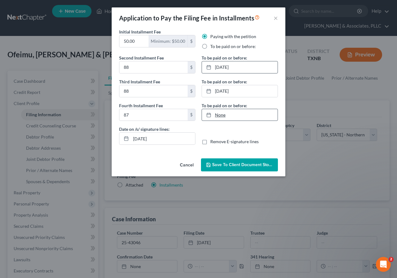
click at [220, 115] on link "None" at bounding box center [240, 115] width 76 height 12
type input "[DATE]"
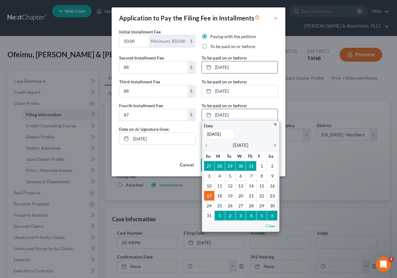
click at [275, 146] on icon "chevron_right" at bounding box center [274, 145] width 8 height 5
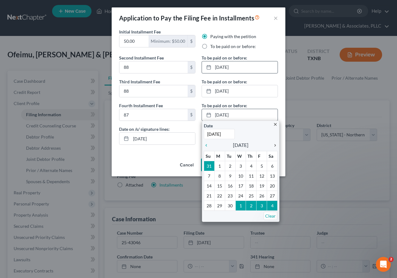
click at [275, 146] on icon "chevron_right" at bounding box center [274, 145] width 8 height 5
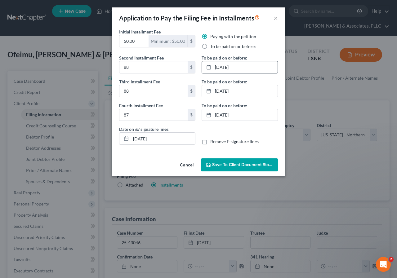
click at [236, 166] on span "Save to Client Document Storage" at bounding box center [245, 164] width 66 height 5
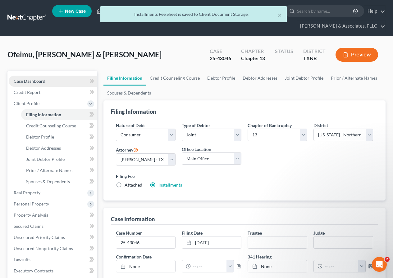
click at [45, 83] on span "Case Dashboard" at bounding box center [30, 81] width 32 height 5
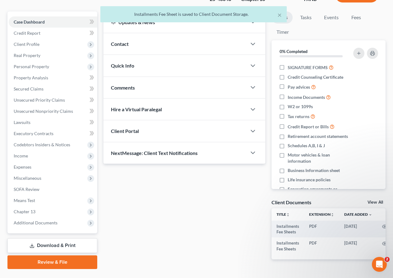
scroll to position [79, 0]
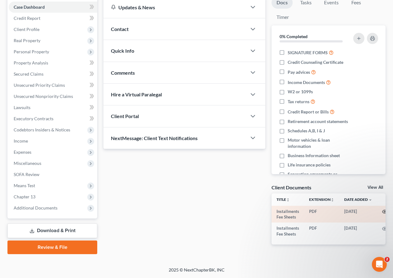
click at [383, 209] on icon "button" at bounding box center [384, 211] width 5 height 5
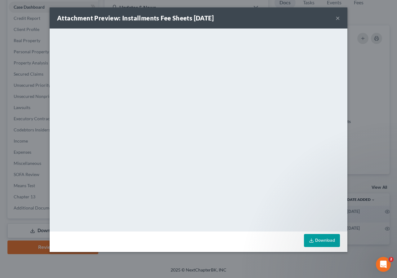
click at [337, 18] on button "×" at bounding box center [338, 17] width 4 height 7
